Goal: Information Seeking & Learning: Compare options

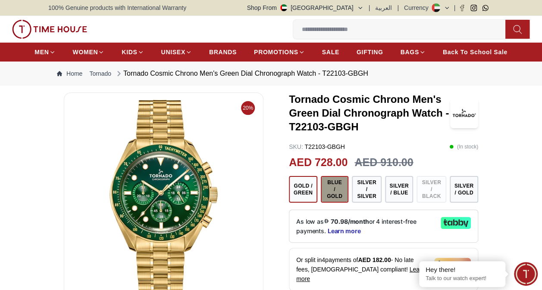
click at [334, 191] on button "Blue / Gold" at bounding box center [335, 189] width 28 height 27
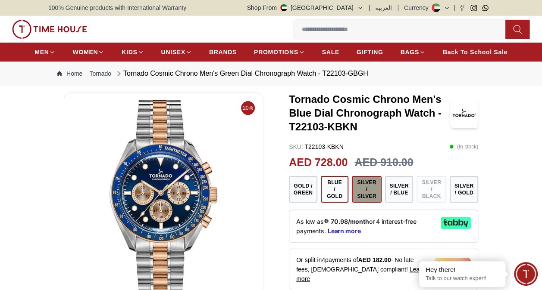
click at [360, 194] on button "Silver / Silver" at bounding box center [367, 189] width 30 height 27
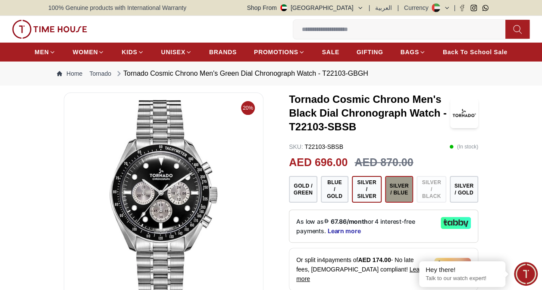
click at [395, 200] on button "Silver / Blue" at bounding box center [399, 189] width 28 height 27
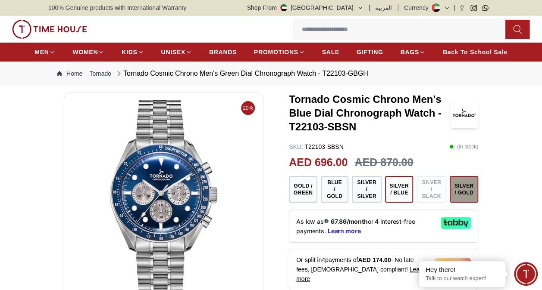
click at [464, 193] on button "Silver / Gold" at bounding box center [463, 189] width 28 height 27
